Goal: Task Accomplishment & Management: Complete application form

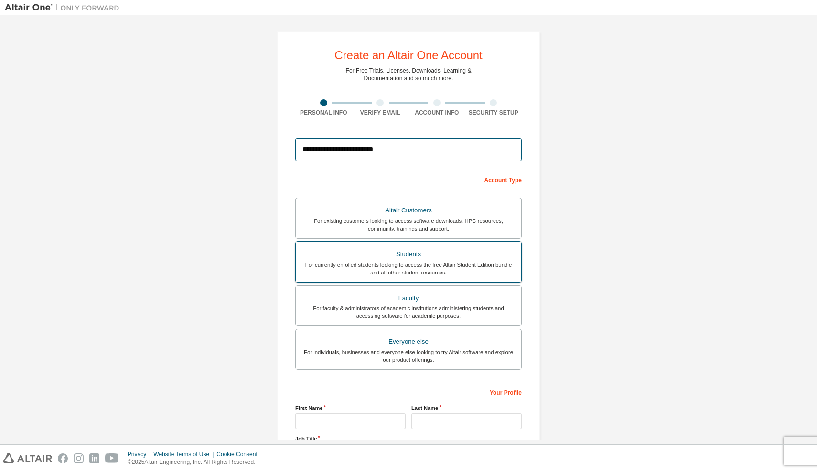
type input "**********"
click at [443, 264] on div "For currently enrolled students looking to access the free Altair Student Editi…" at bounding box center [408, 268] width 214 height 15
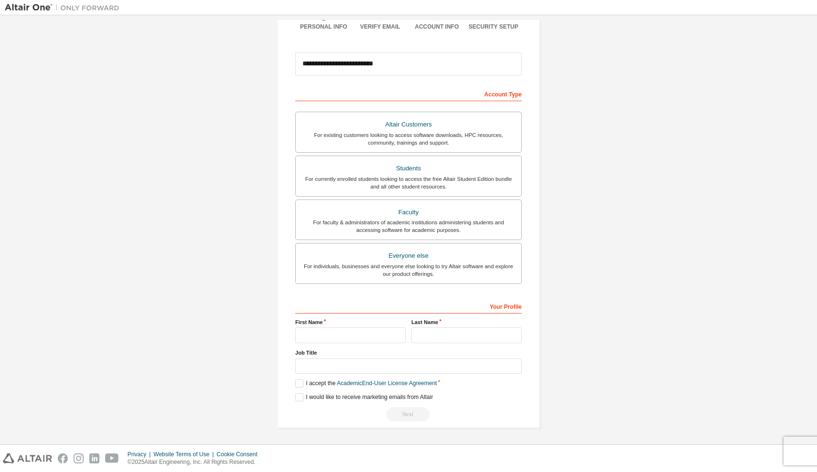
scroll to position [89, 0]
type input "*******"
click at [510, 364] on input "text" at bounding box center [408, 367] width 226 height 16
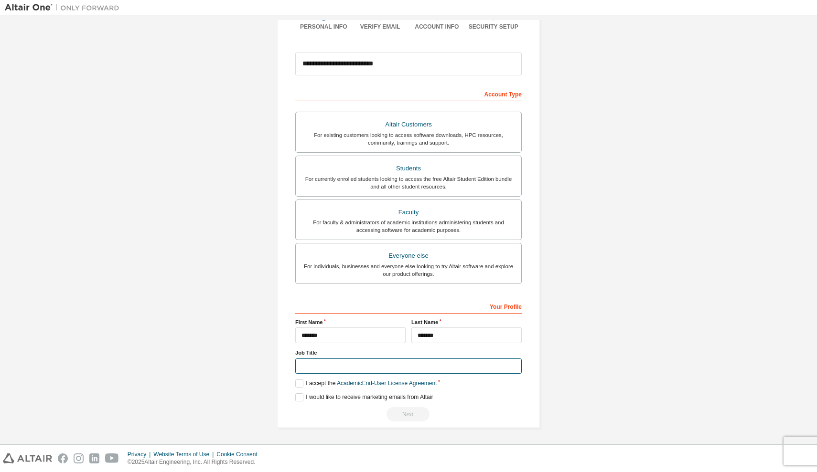
click at [510, 364] on input "text" at bounding box center [408, 367] width 226 height 16
click at [298, 382] on label "I accept the Academic End-User License Agreement" at bounding box center [365, 384] width 141 height 8
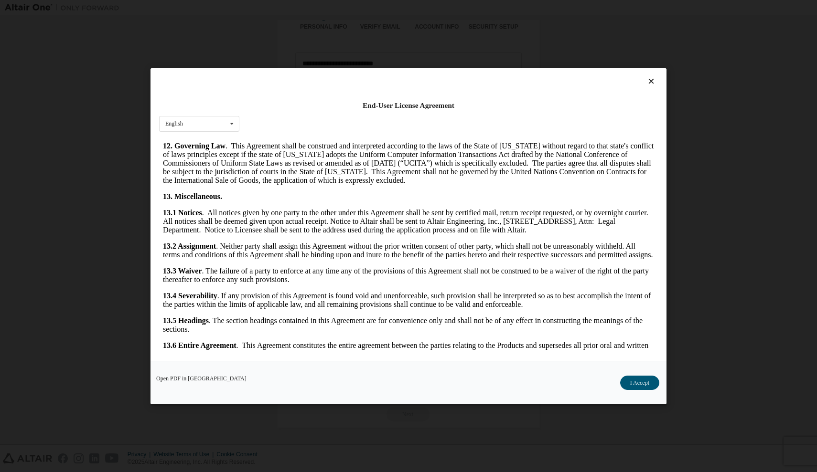
scroll to position [1492, 0]
click at [644, 383] on button "I Accept" at bounding box center [639, 382] width 39 height 14
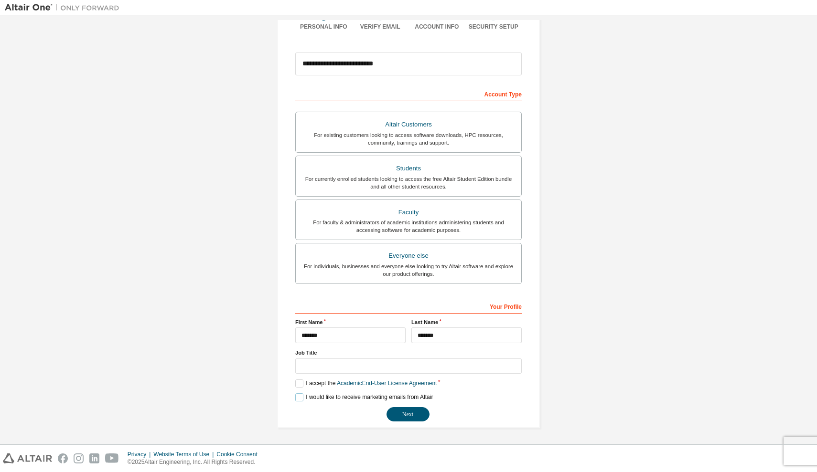
click at [296, 397] on label "I would like to receive marketing emails from Altair" at bounding box center [364, 397] width 138 height 8
click at [346, 363] on input "text" at bounding box center [408, 367] width 226 height 16
click at [493, 399] on div "I would like to receive marketing emails from Altair" at bounding box center [408, 397] width 226 height 8
click at [408, 411] on button "Next" at bounding box center [407, 414] width 43 height 14
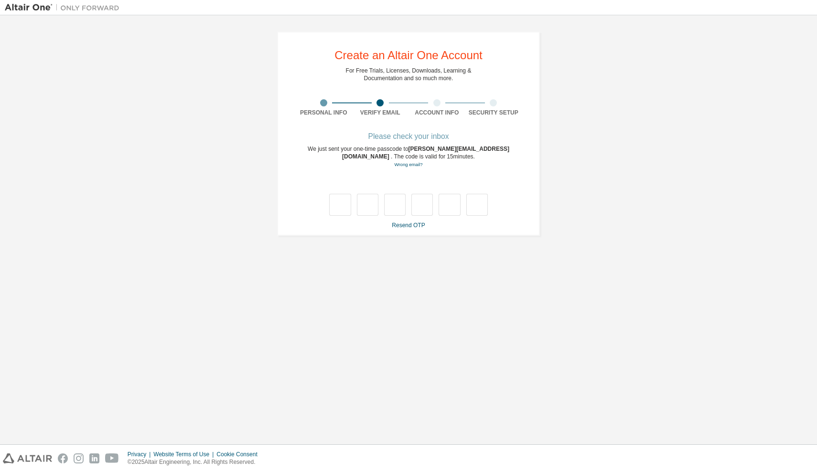
scroll to position [0, 0]
type input "*"
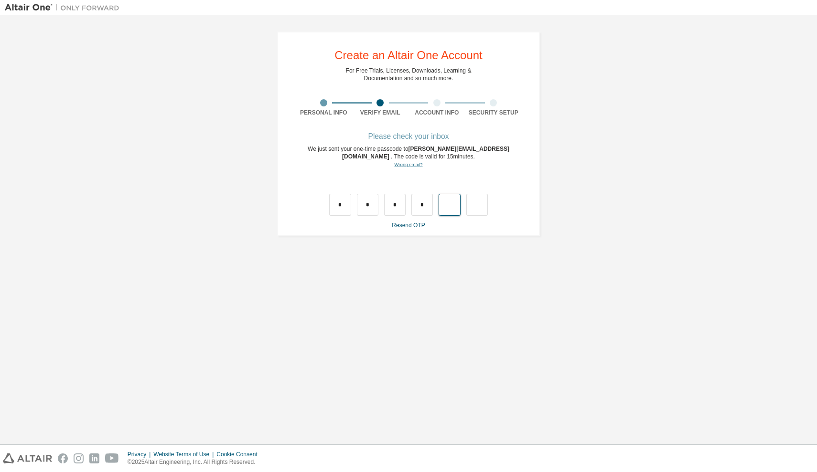
type input "*"
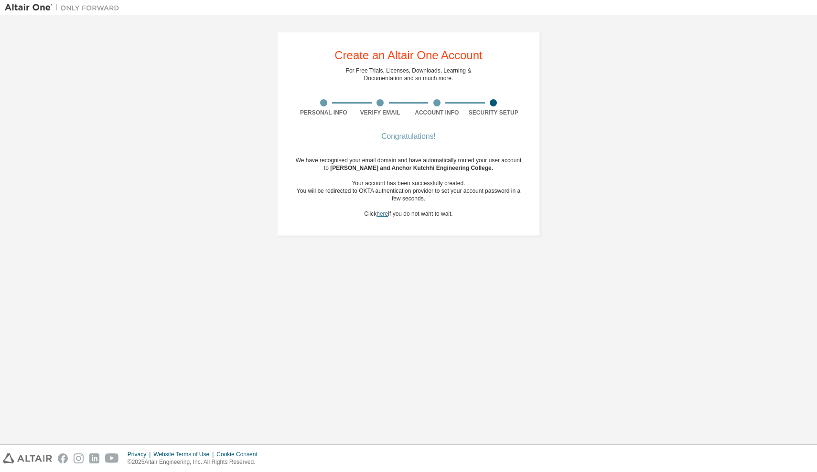
click at [378, 214] on link "here" at bounding box center [381, 214] width 11 height 7
